Goal: Task Accomplishment & Management: Complete application form

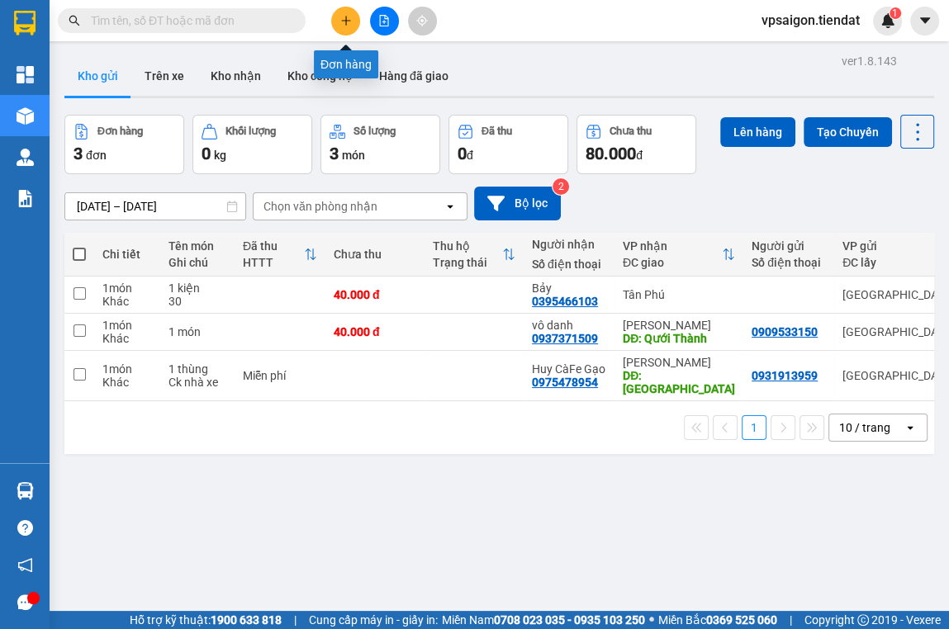
click at [345, 23] on icon "plus" at bounding box center [345, 20] width 1 height 9
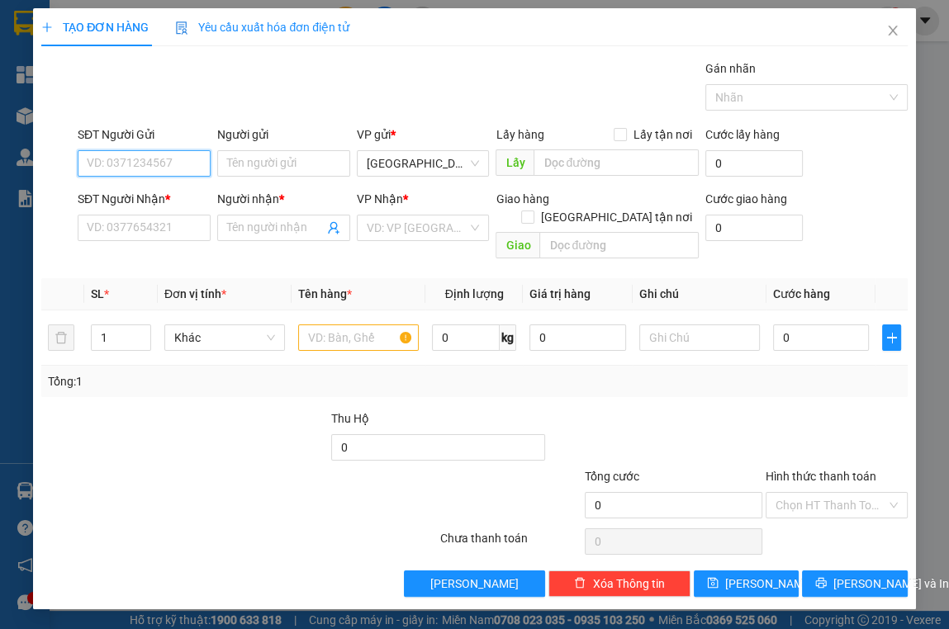
click at [134, 166] on input "SĐT Người Gửi" at bounding box center [144, 163] width 133 height 26
click at [142, 193] on div "0842949338" at bounding box center [144, 196] width 113 height 18
type input "0842949338"
type input "0358316901"
type input "sò"
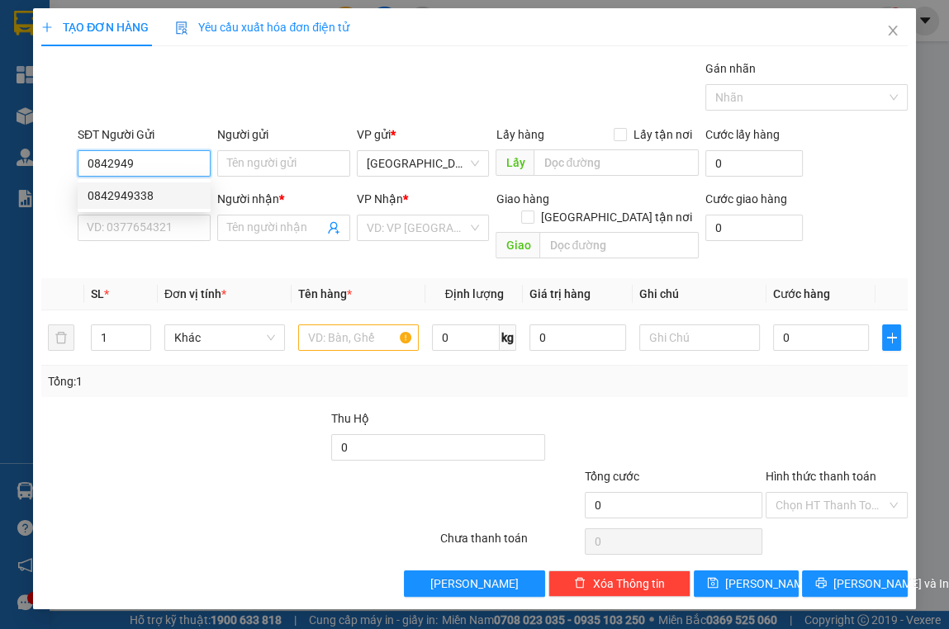
type input "quán 10 RIẾP"
type input "30.000"
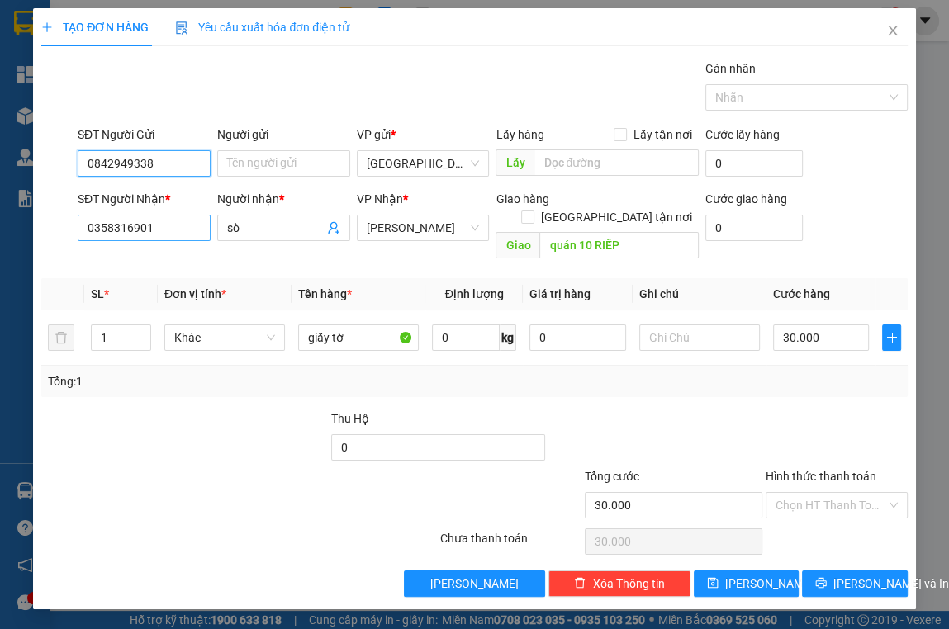
type input "0842949338"
click at [155, 231] on input "0358316901" at bounding box center [144, 228] width 133 height 26
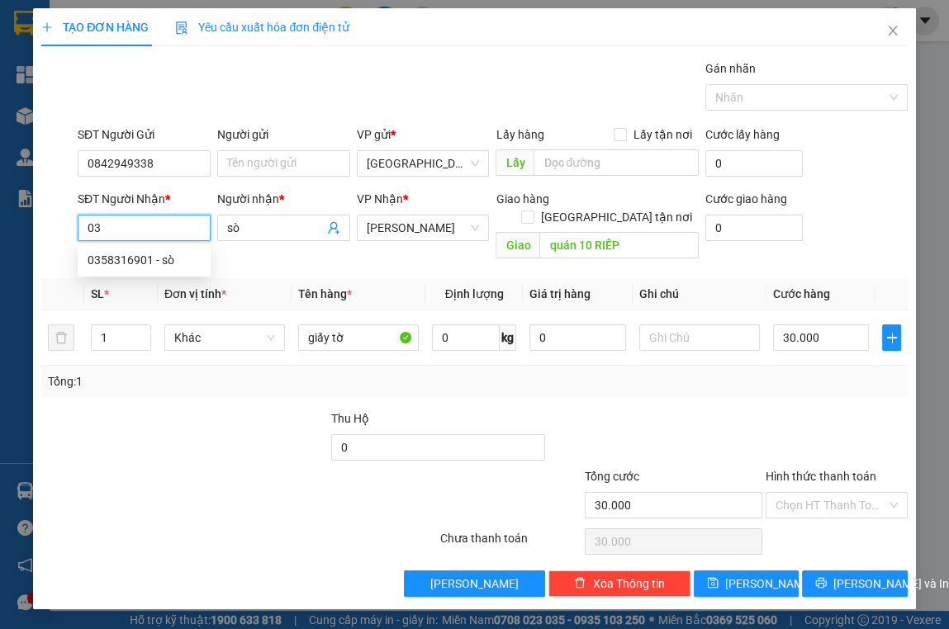
type input "0"
type input "0386350793"
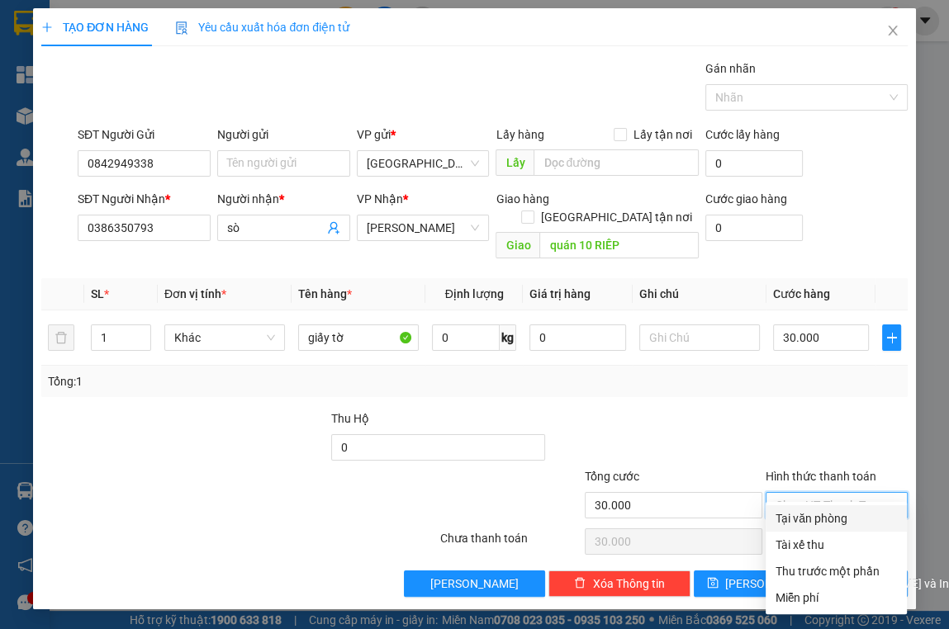
click at [846, 493] on input "Hình thức thanh toán" at bounding box center [830, 505] width 110 height 25
click at [848, 517] on div "Tại văn phòng" at bounding box center [835, 518] width 121 height 18
type input "0"
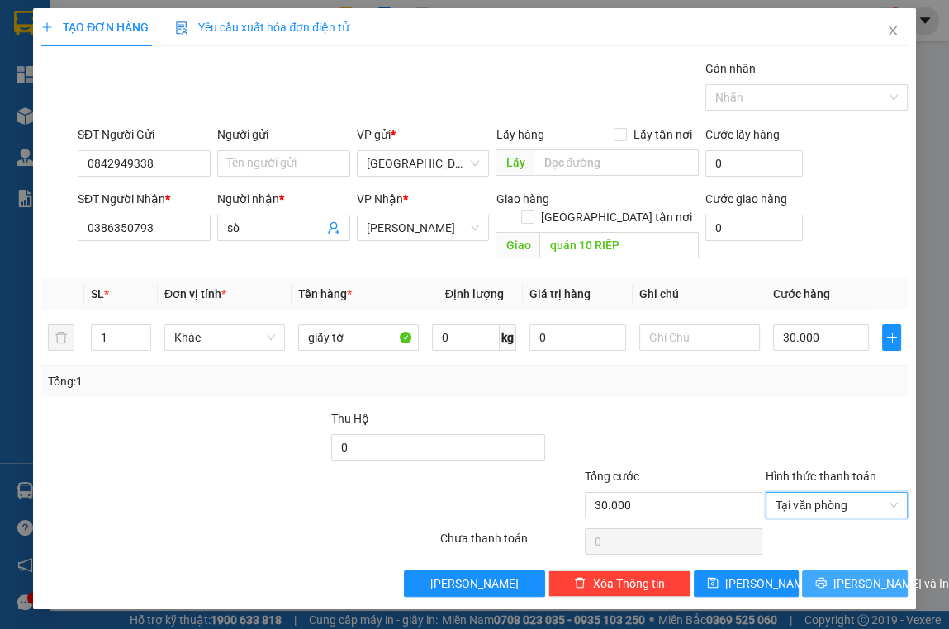
click at [846, 575] on span "[PERSON_NAME] và In" at bounding box center [891, 584] width 116 height 18
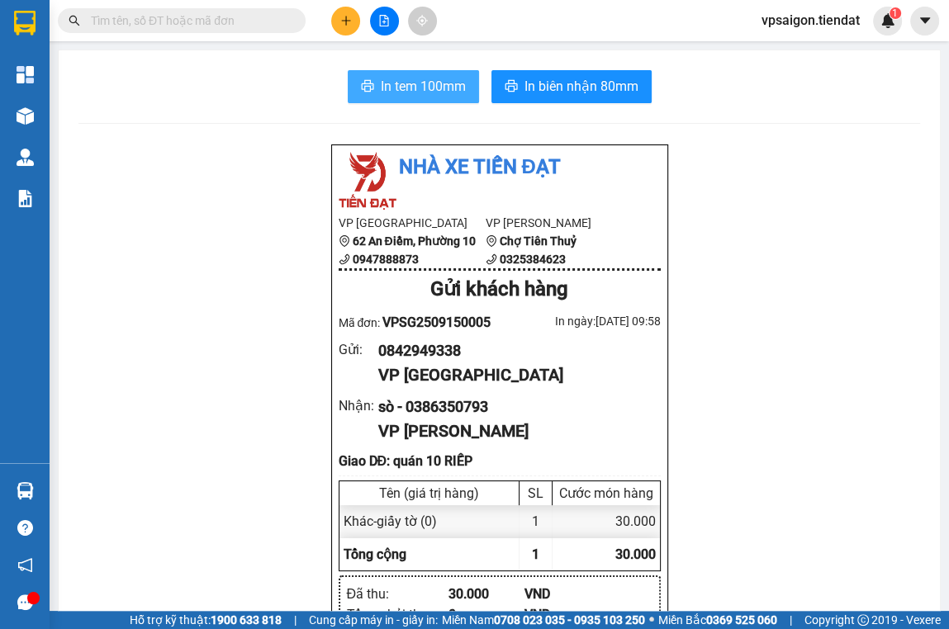
click at [400, 88] on span "In tem 100mm" at bounding box center [423, 86] width 85 height 21
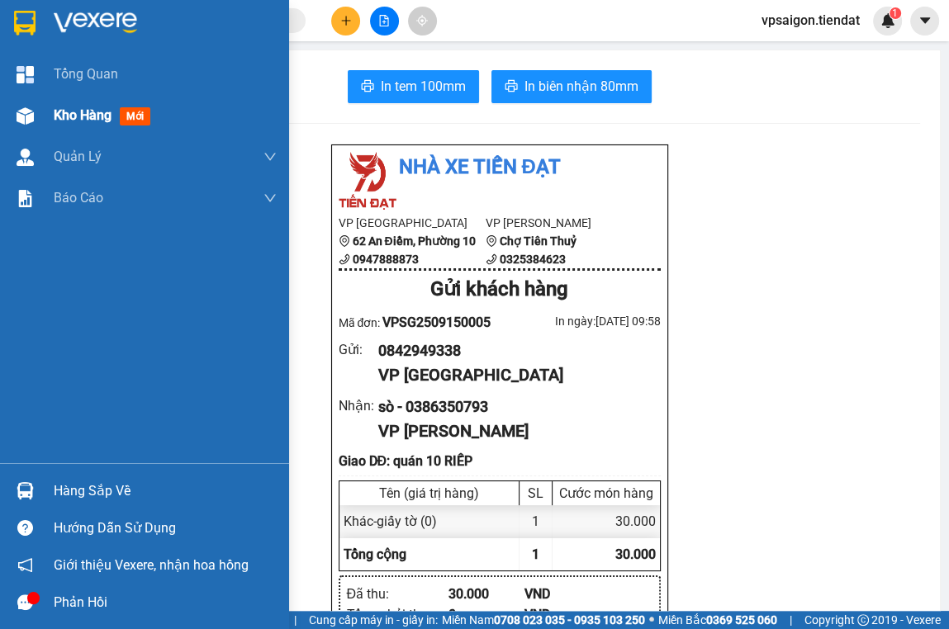
click at [92, 119] on span "Kho hàng" at bounding box center [83, 115] width 58 height 16
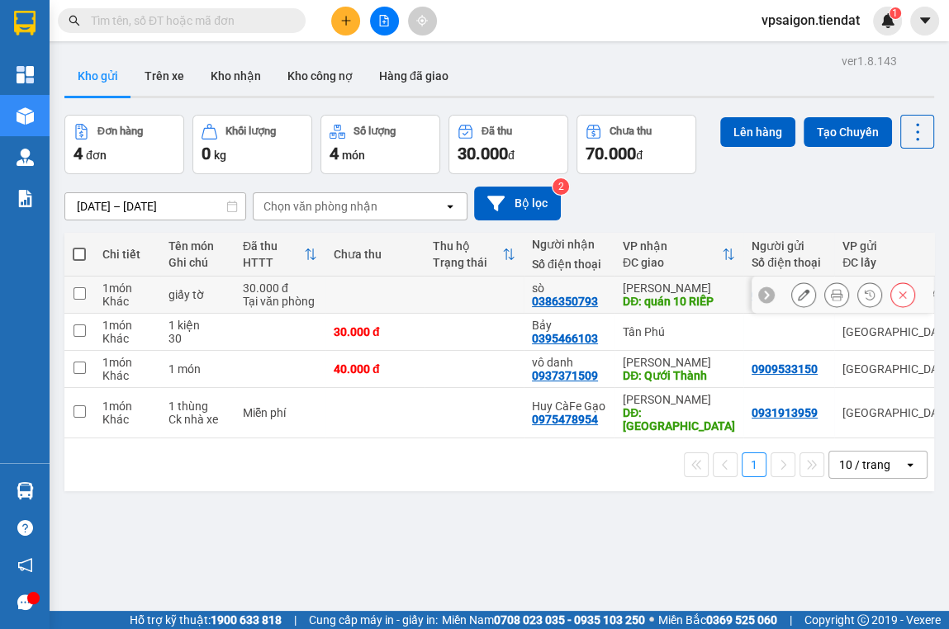
click at [570, 301] on div "0386350793" at bounding box center [565, 301] width 66 height 13
copy div "0386350793"
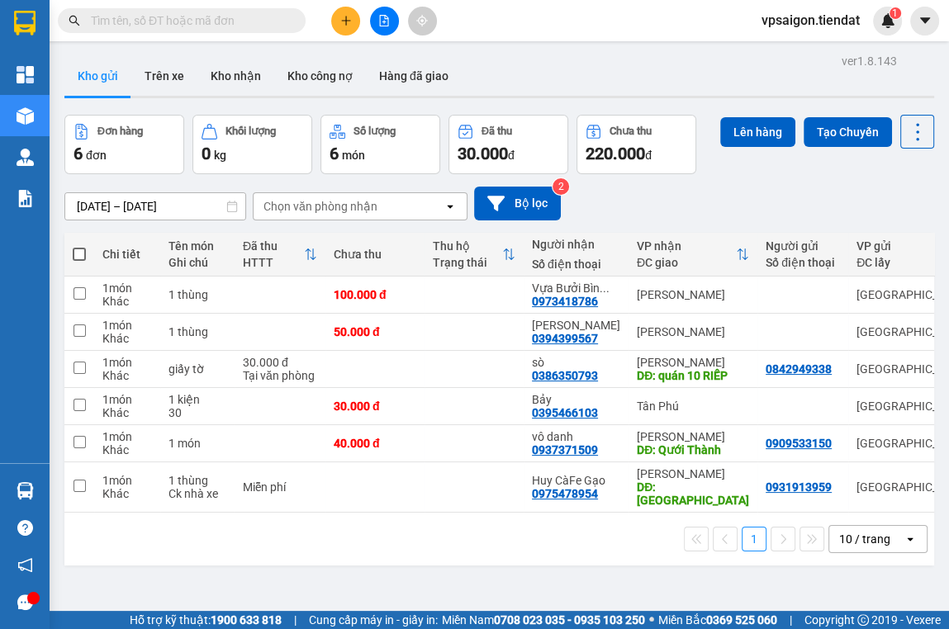
click at [79, 253] on span at bounding box center [79, 254] width 13 height 13
click at [79, 246] on input "checkbox" at bounding box center [79, 246] width 0 height 0
checkbox input "true"
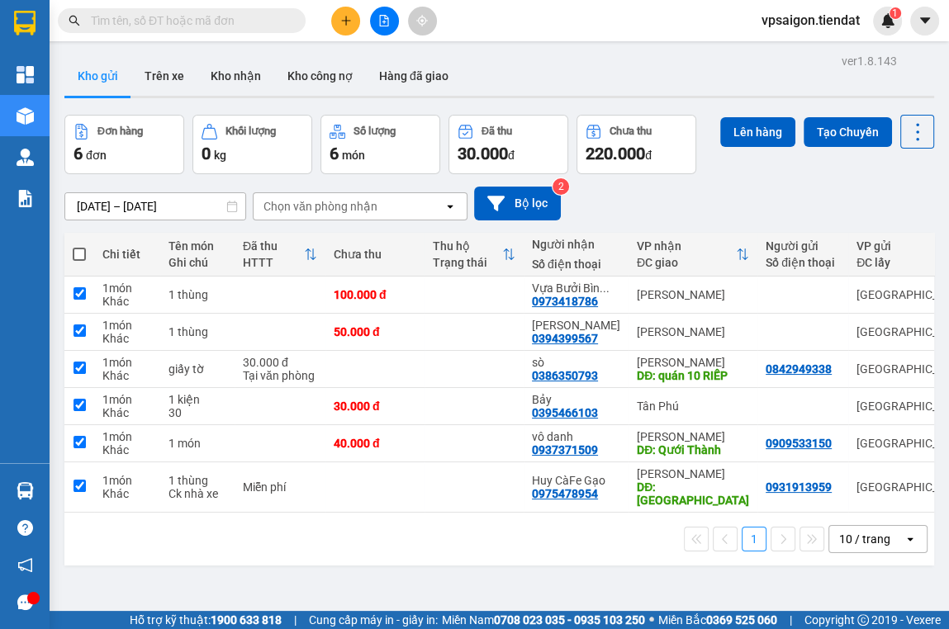
checkbox input "true"
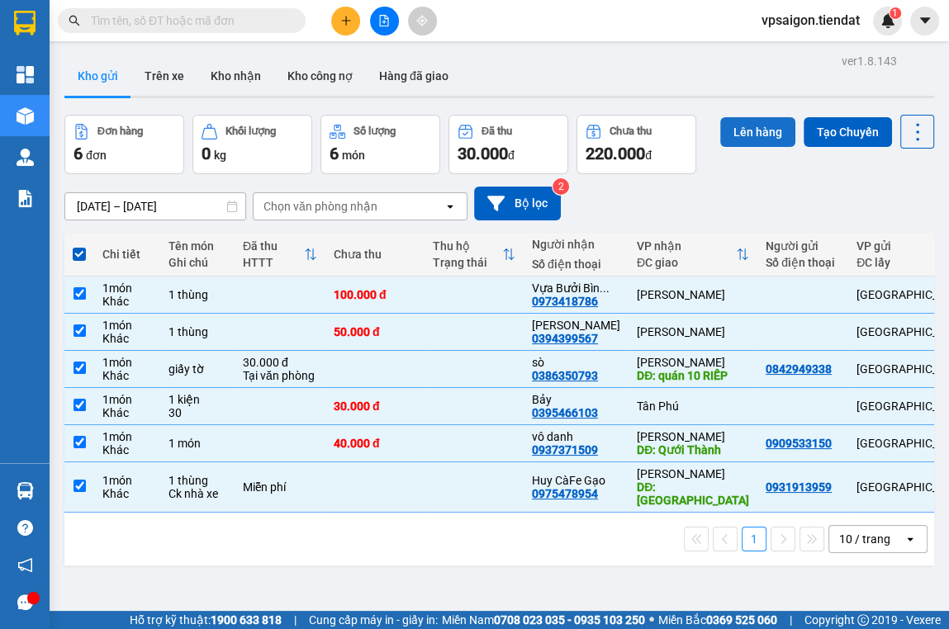
click at [756, 134] on button "Lên hàng" at bounding box center [757, 132] width 75 height 30
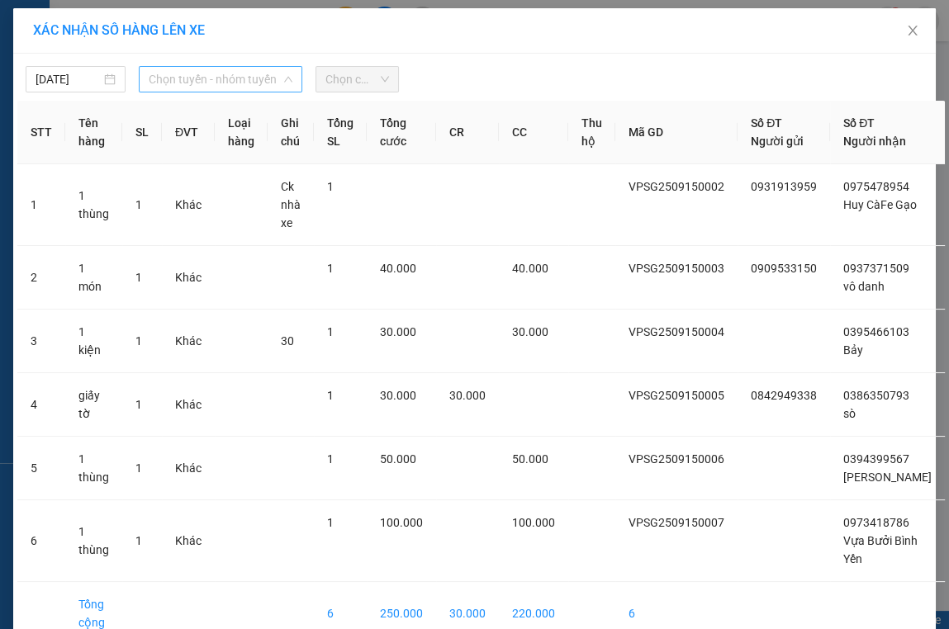
click at [229, 79] on span "Chọn tuyến - nhóm tuyến" at bounding box center [221, 79] width 144 height 25
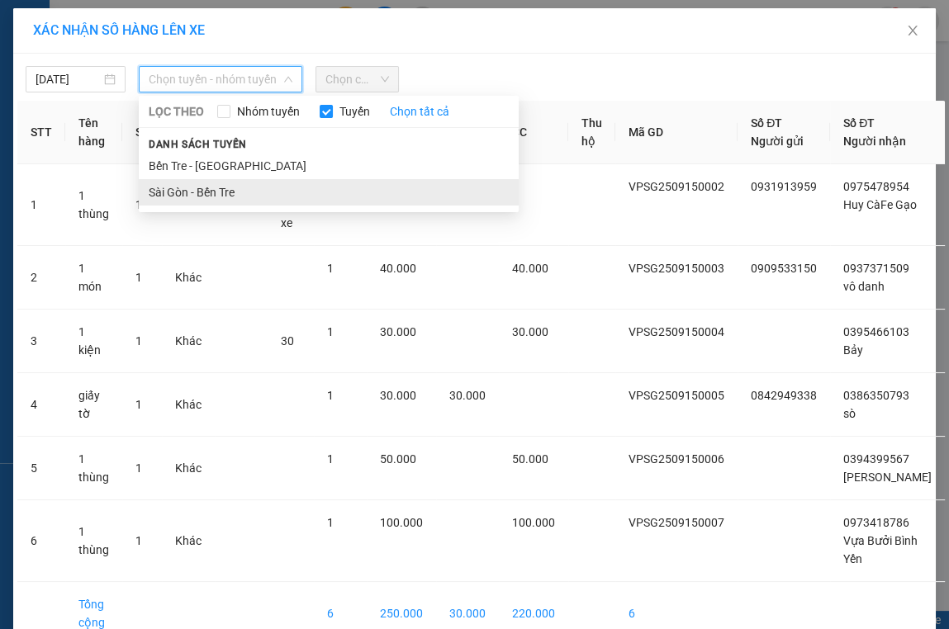
click at [218, 187] on li "Sài Gòn - Bến Tre" at bounding box center [329, 192] width 380 height 26
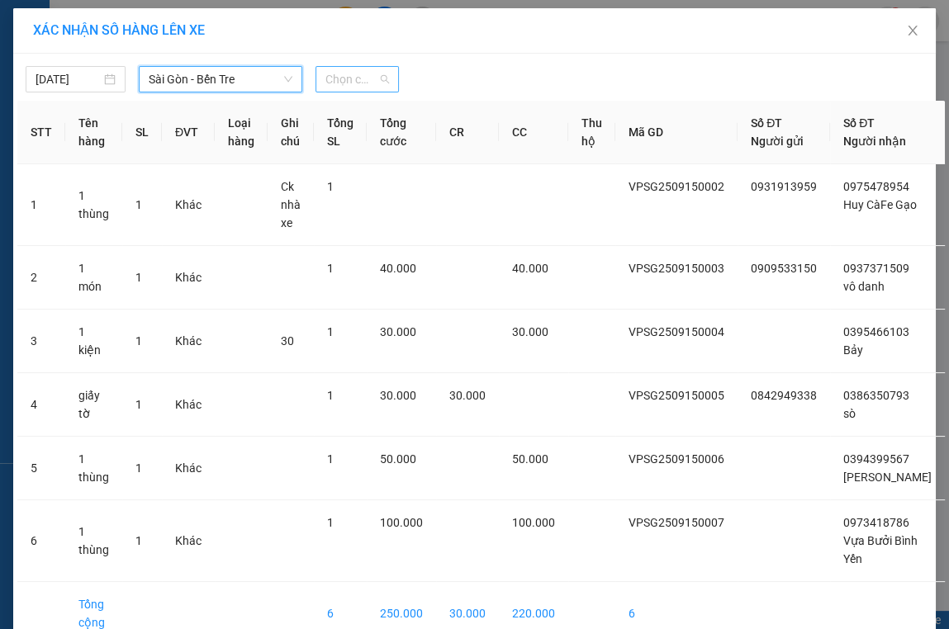
click at [358, 74] on span "Chọn chuyến" at bounding box center [357, 79] width 64 height 25
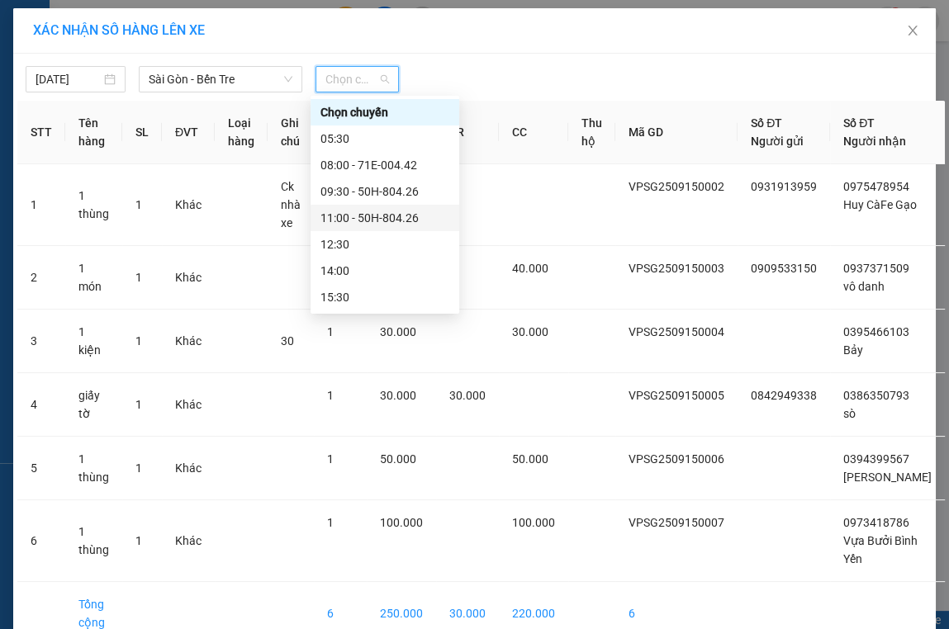
click at [402, 216] on div "11:00 - 50H-804.26" at bounding box center [384, 218] width 129 height 18
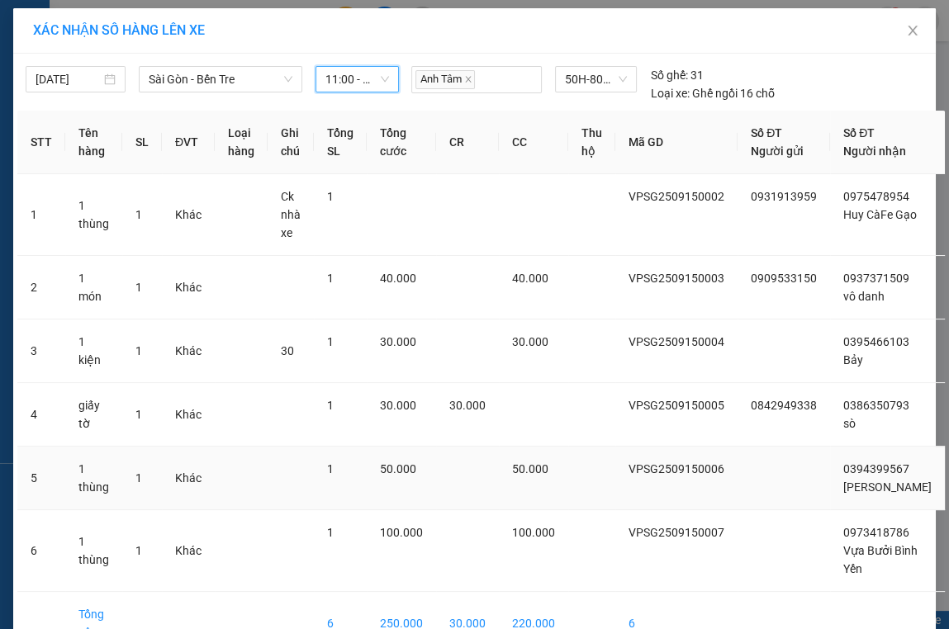
scroll to position [119, 0]
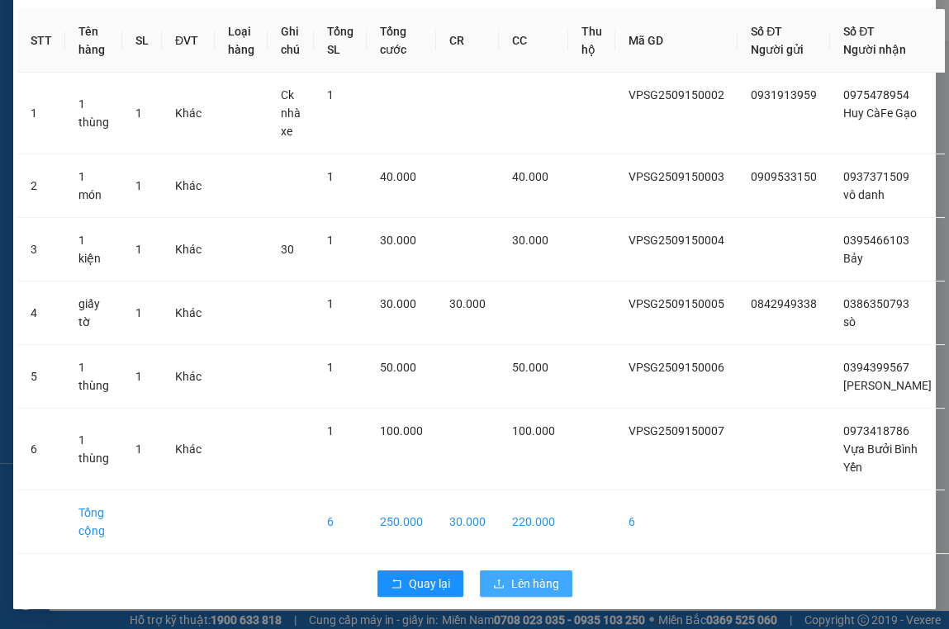
click at [505, 585] on button "Lên hàng" at bounding box center [526, 584] width 92 height 26
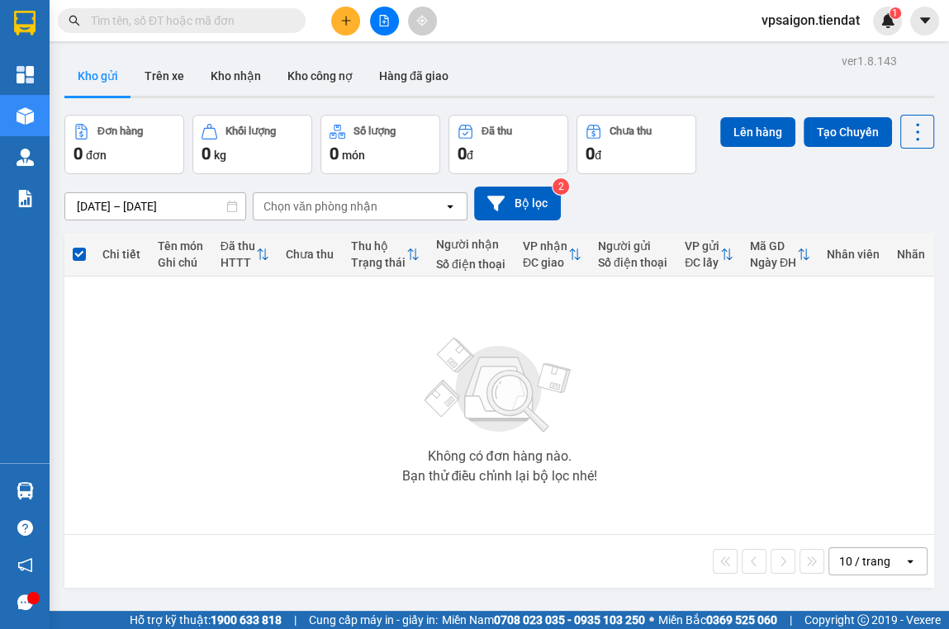
click at [101, 433] on div "Không có đơn hàng nào. Bạn thử điều chỉnh lại bộ lọc nhé!" at bounding box center [499, 406] width 853 height 248
click at [281, 19] on input "text" at bounding box center [188, 21] width 195 height 18
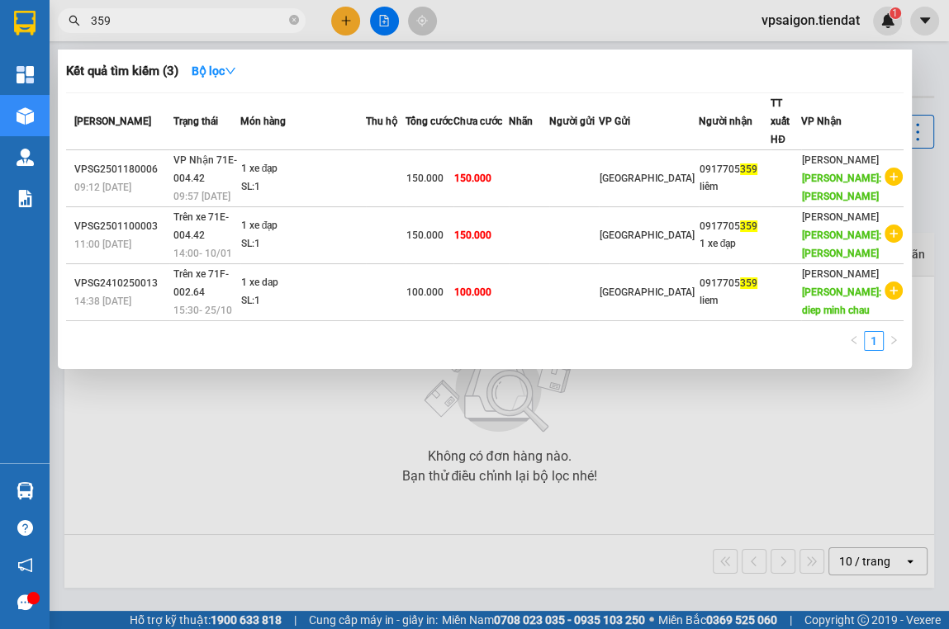
click at [192, 21] on input "359" at bounding box center [188, 21] width 195 height 18
type input "3"
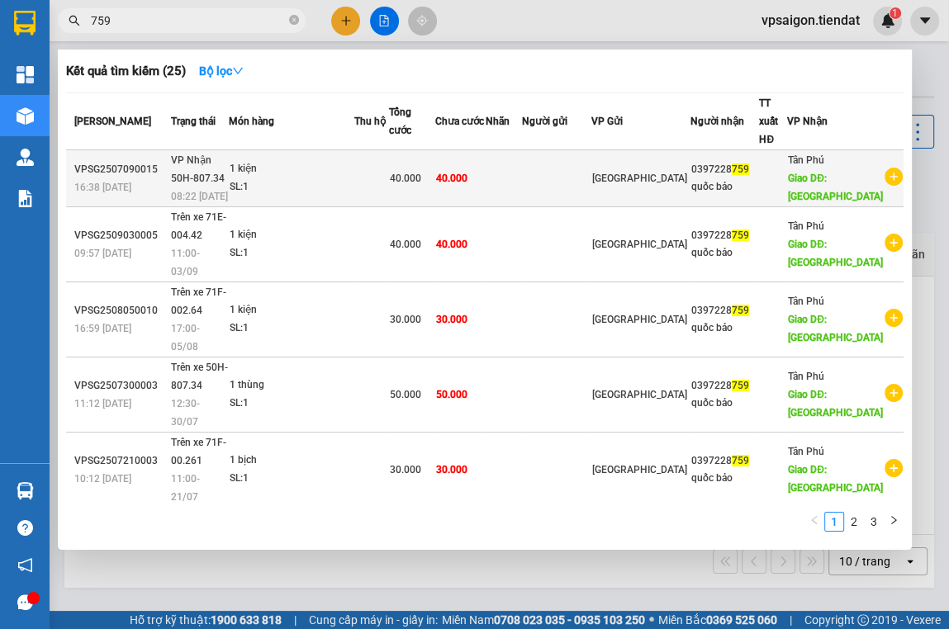
type input "759"
click at [591, 202] on td at bounding box center [556, 178] width 69 height 57
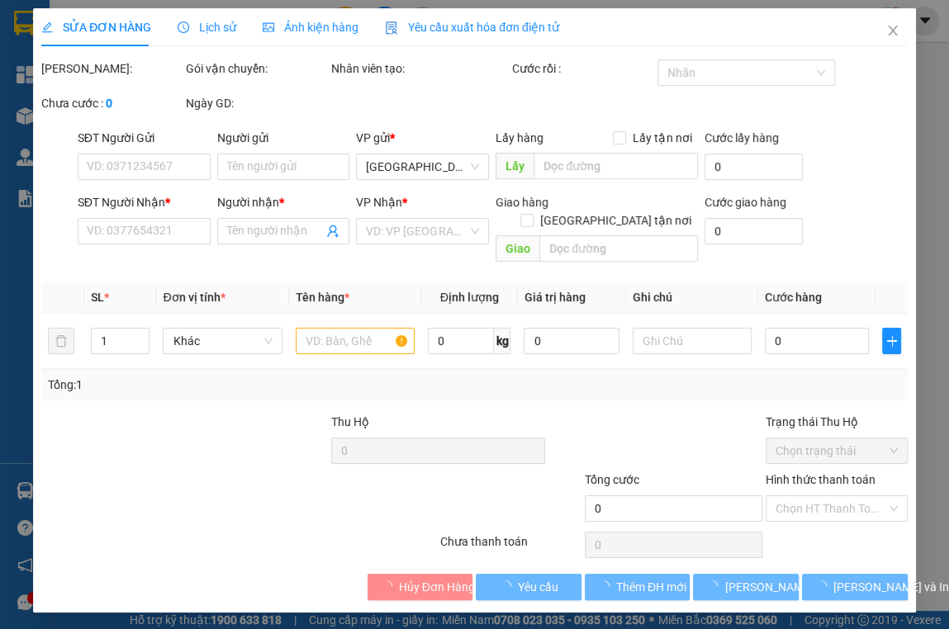
type input "0397228759"
type input "quốc bảo"
type input "[GEOGRAPHIC_DATA]"
type input "40.000"
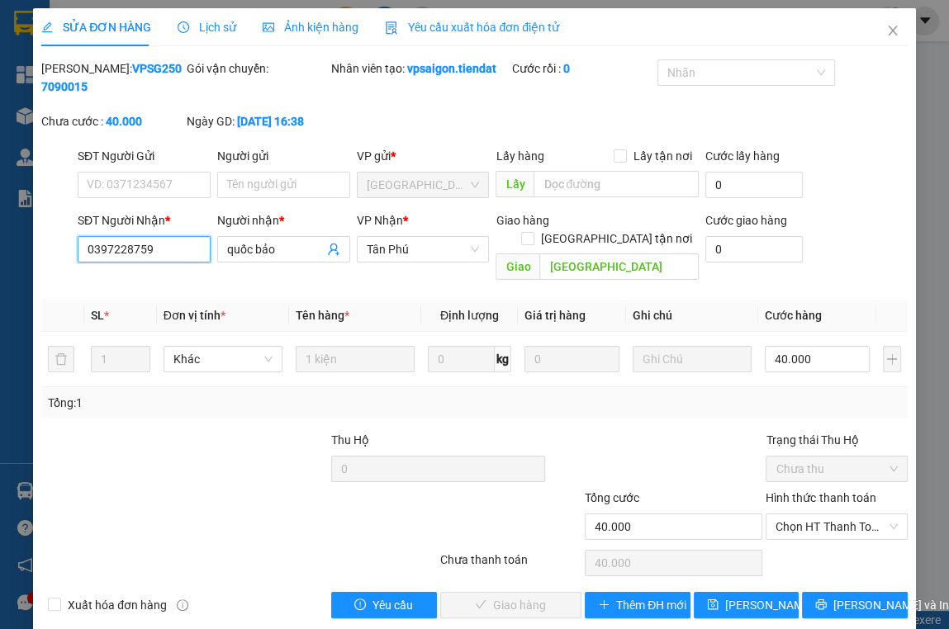
drag, startPoint x: 164, startPoint y: 249, endPoint x: 20, endPoint y: 247, distance: 144.5
click at [20, 248] on div "SỬA ĐƠN HÀNG Lịch sử Ảnh kiện hàng Yêu cầu xuất hóa đơn điện tử Total Paid Fee …" at bounding box center [474, 314] width 949 height 629
click at [886, 30] on icon "close" at bounding box center [892, 30] width 13 height 13
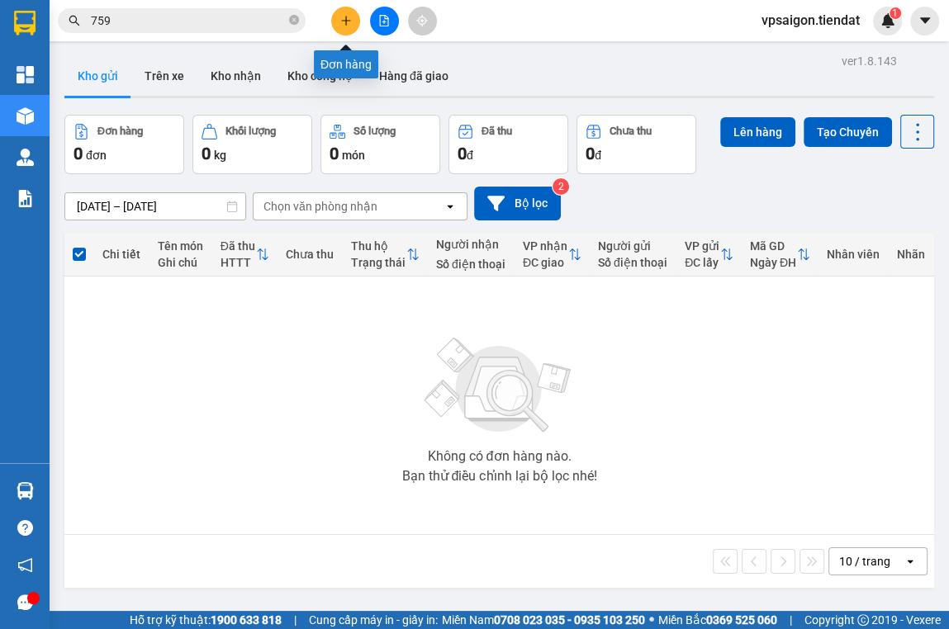
click at [349, 20] on icon "plus" at bounding box center [345, 20] width 9 height 1
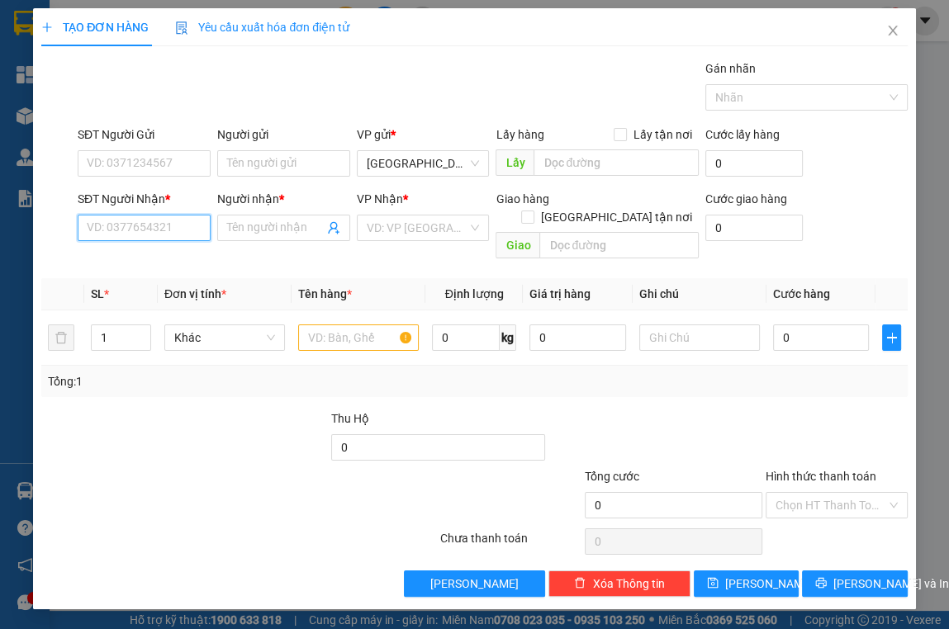
click at [138, 230] on input "SĐT Người Nhận *" at bounding box center [144, 228] width 133 height 26
paste input "0397228759"
type input "0397228759"
click at [196, 263] on div "0397228759 - [PERSON_NAME]" at bounding box center [169, 260] width 163 height 18
type input "quốc bảo"
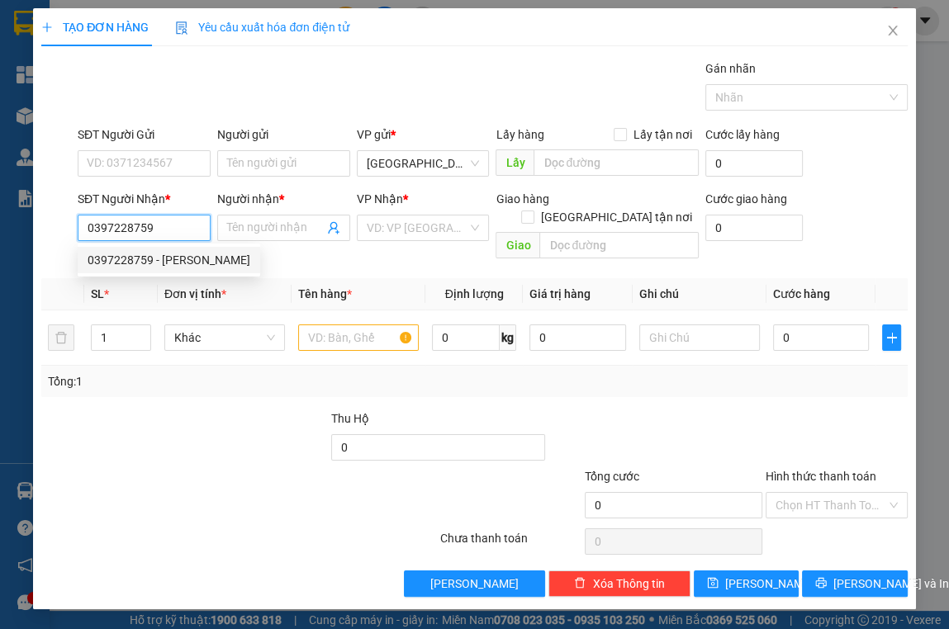
type input "[GEOGRAPHIC_DATA]"
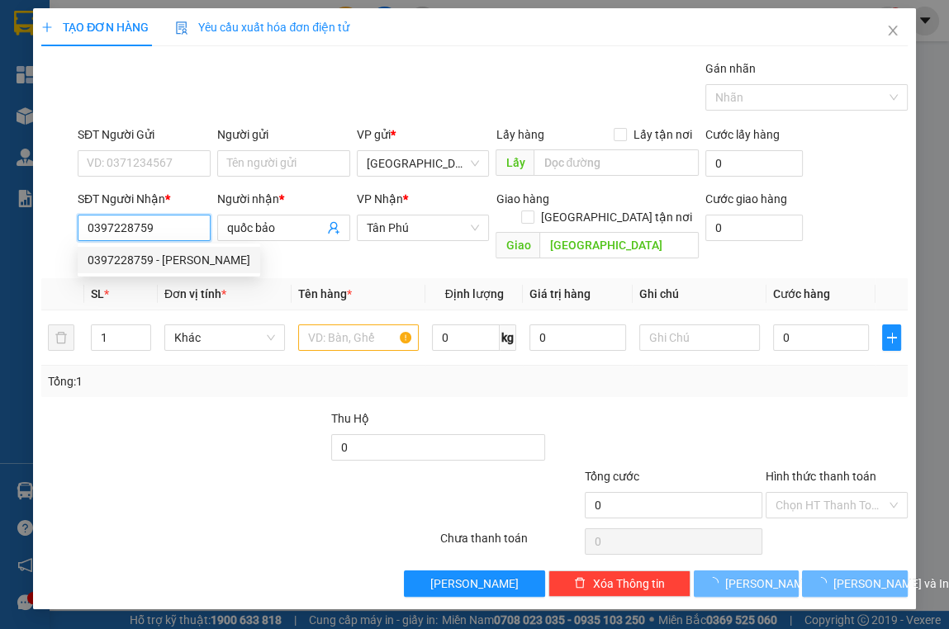
type input "40.000"
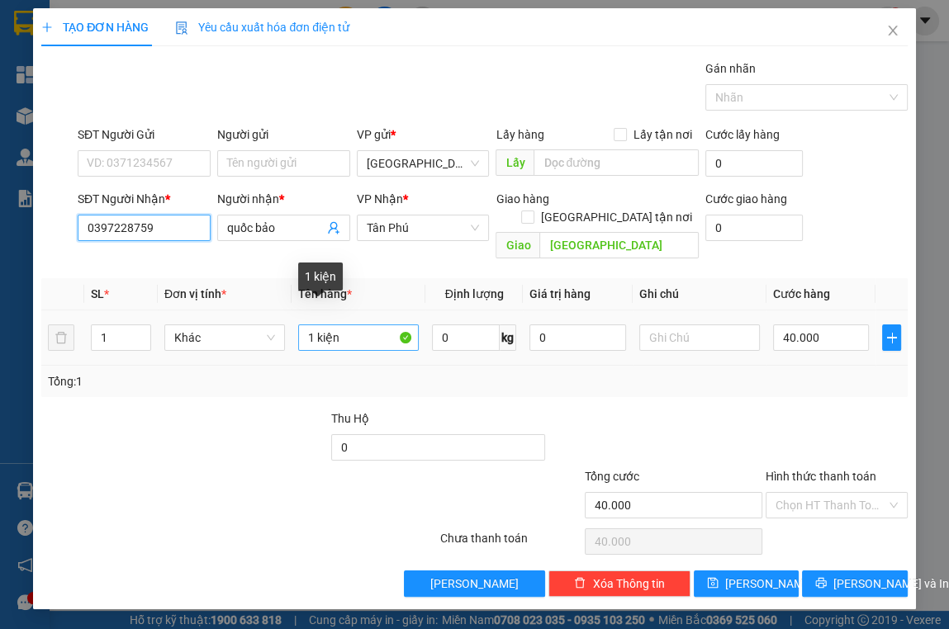
type input "0397228759"
click at [312, 324] on input "1 kiện" at bounding box center [358, 337] width 121 height 26
type input "2 kiện"
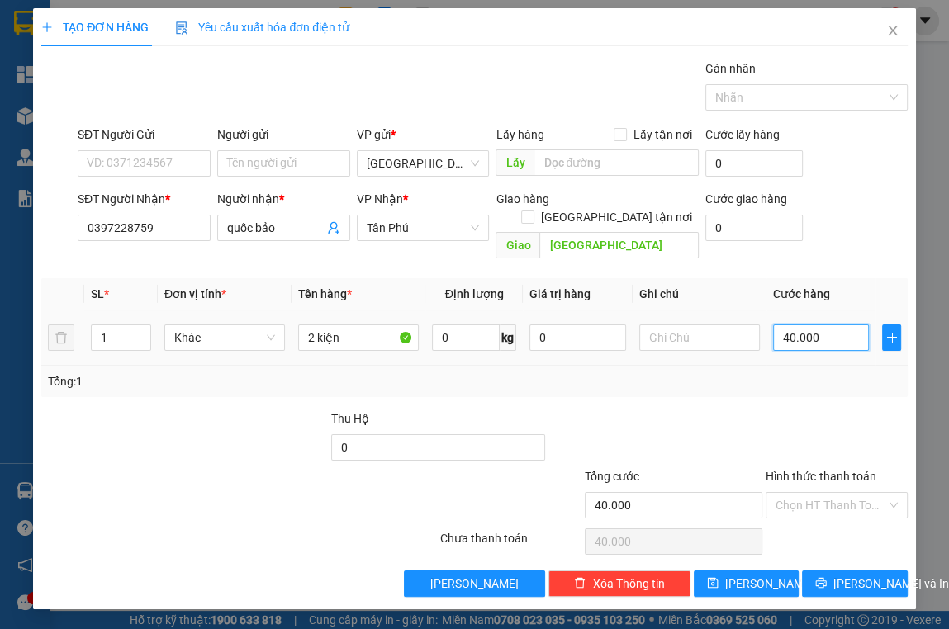
click at [839, 327] on input "40.000" at bounding box center [821, 337] width 97 height 26
type input "8"
type input "80"
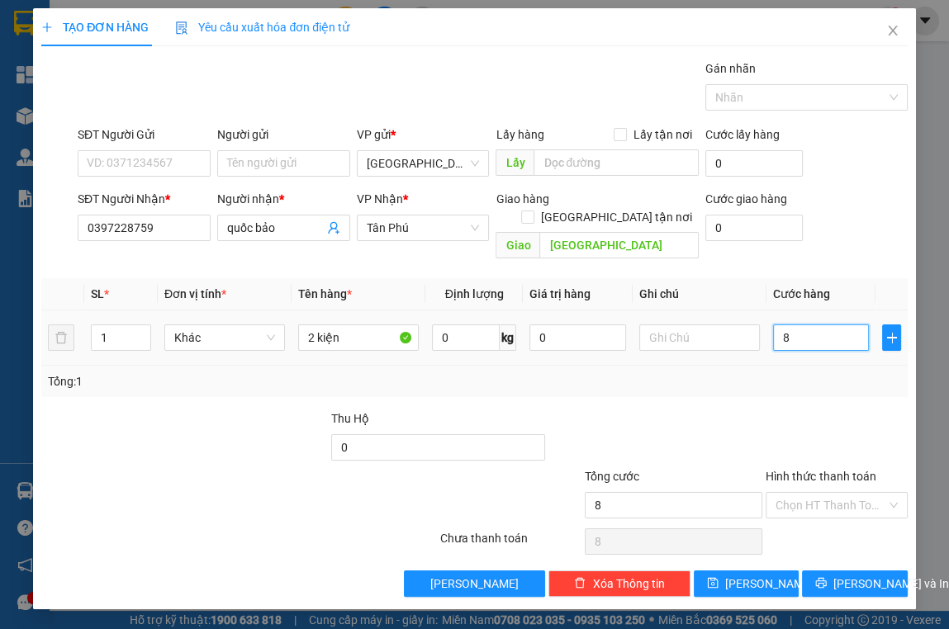
type input "80"
type input "80.000"
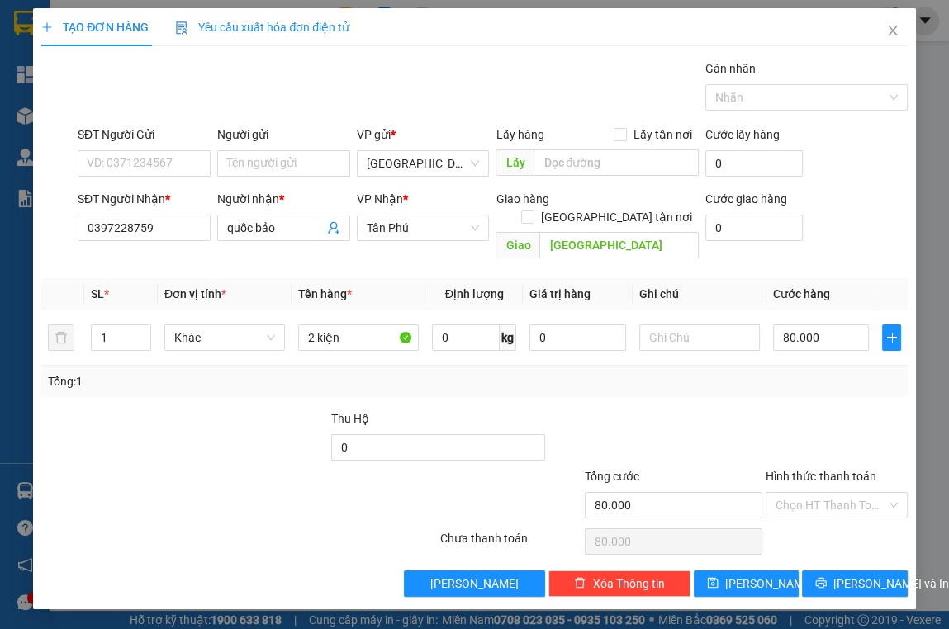
click at [836, 372] on div "Tổng: 1" at bounding box center [474, 381] width 853 height 18
click at [850, 575] on span "[PERSON_NAME] và In" at bounding box center [891, 584] width 116 height 18
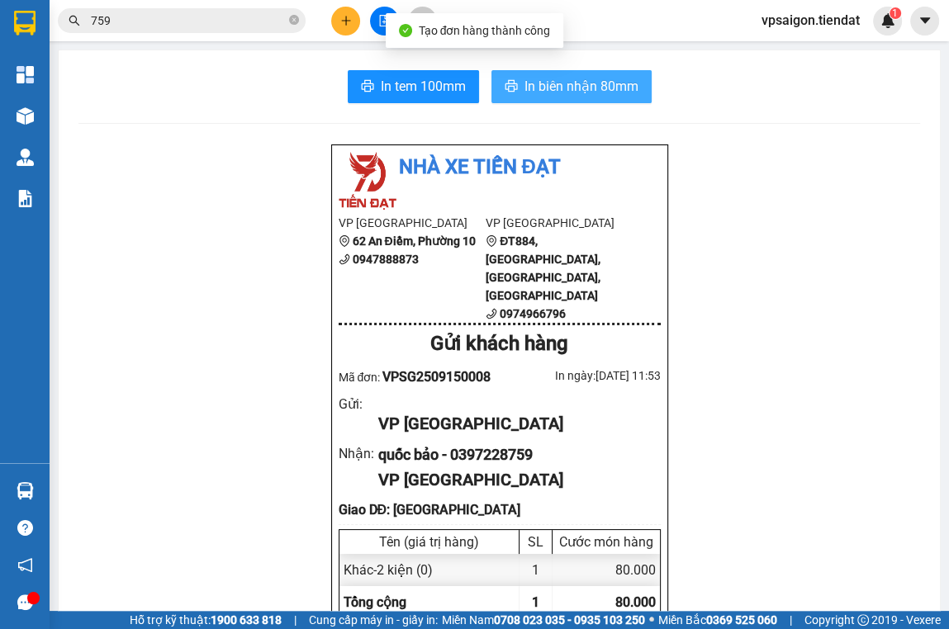
click at [565, 79] on span "In biên nhận 80mm" at bounding box center [581, 86] width 114 height 21
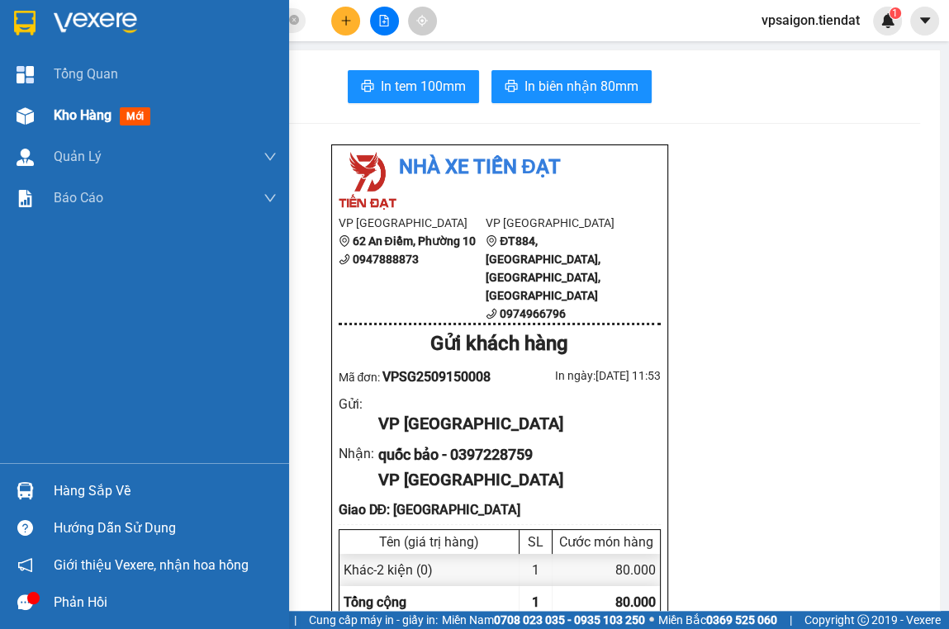
click at [69, 119] on span "Kho hàng" at bounding box center [83, 115] width 58 height 16
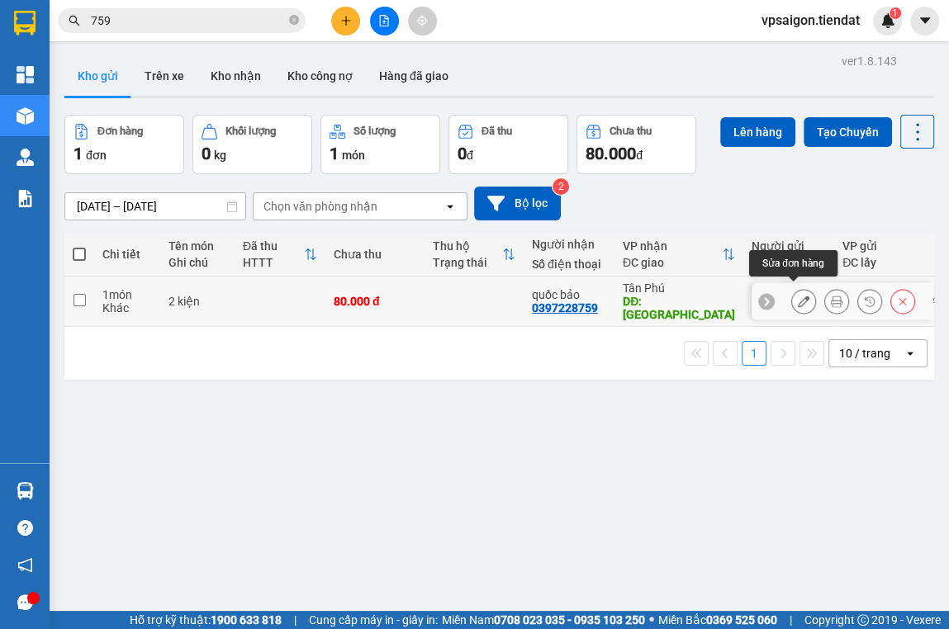
click at [798, 296] on icon at bounding box center [804, 302] width 12 height 12
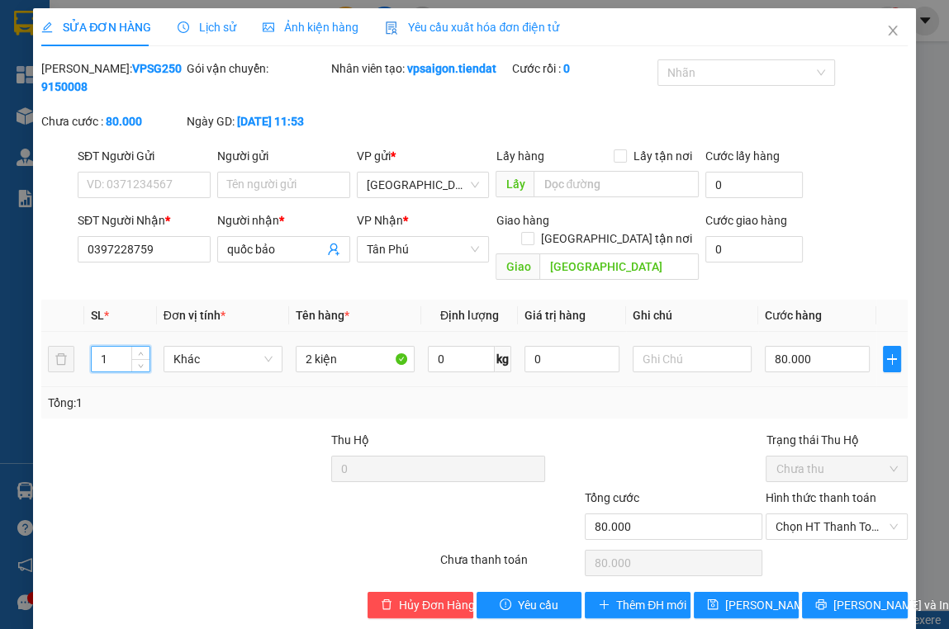
click at [116, 347] on input "1" at bounding box center [120, 359] width 57 height 25
type input "2"
click at [198, 547] on div at bounding box center [239, 563] width 398 height 33
click at [774, 596] on span "[PERSON_NAME] thay đổi" at bounding box center [791, 605] width 132 height 18
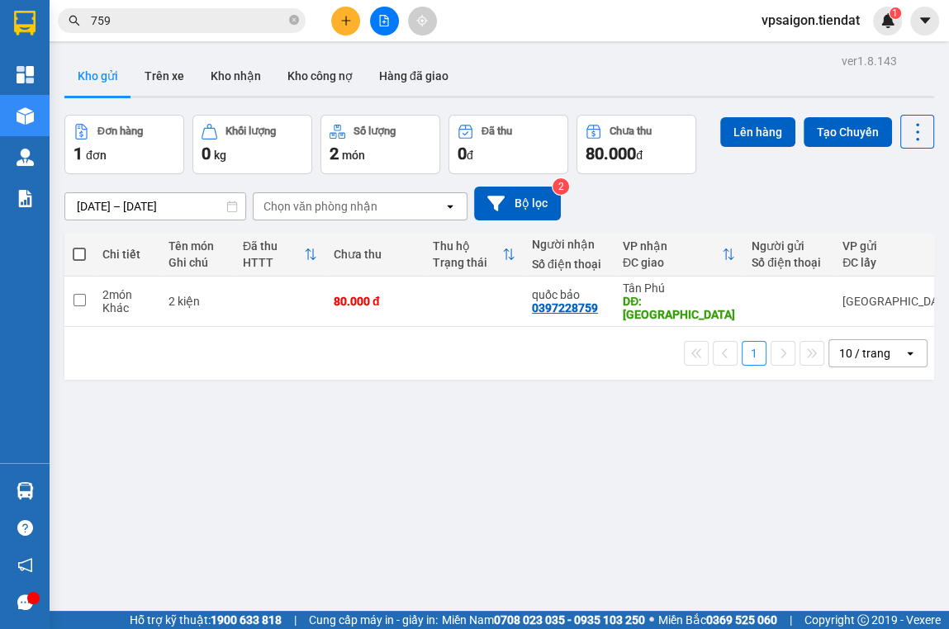
click at [159, 448] on div "ver 1.8.143 Kho gửi Trên xe Kho nhận Kho công nợ Hàng đã giao Đơn hàng 1 đơn Kh…" at bounding box center [499, 364] width 883 height 629
